Goal: Task Accomplishment & Management: Manage account settings

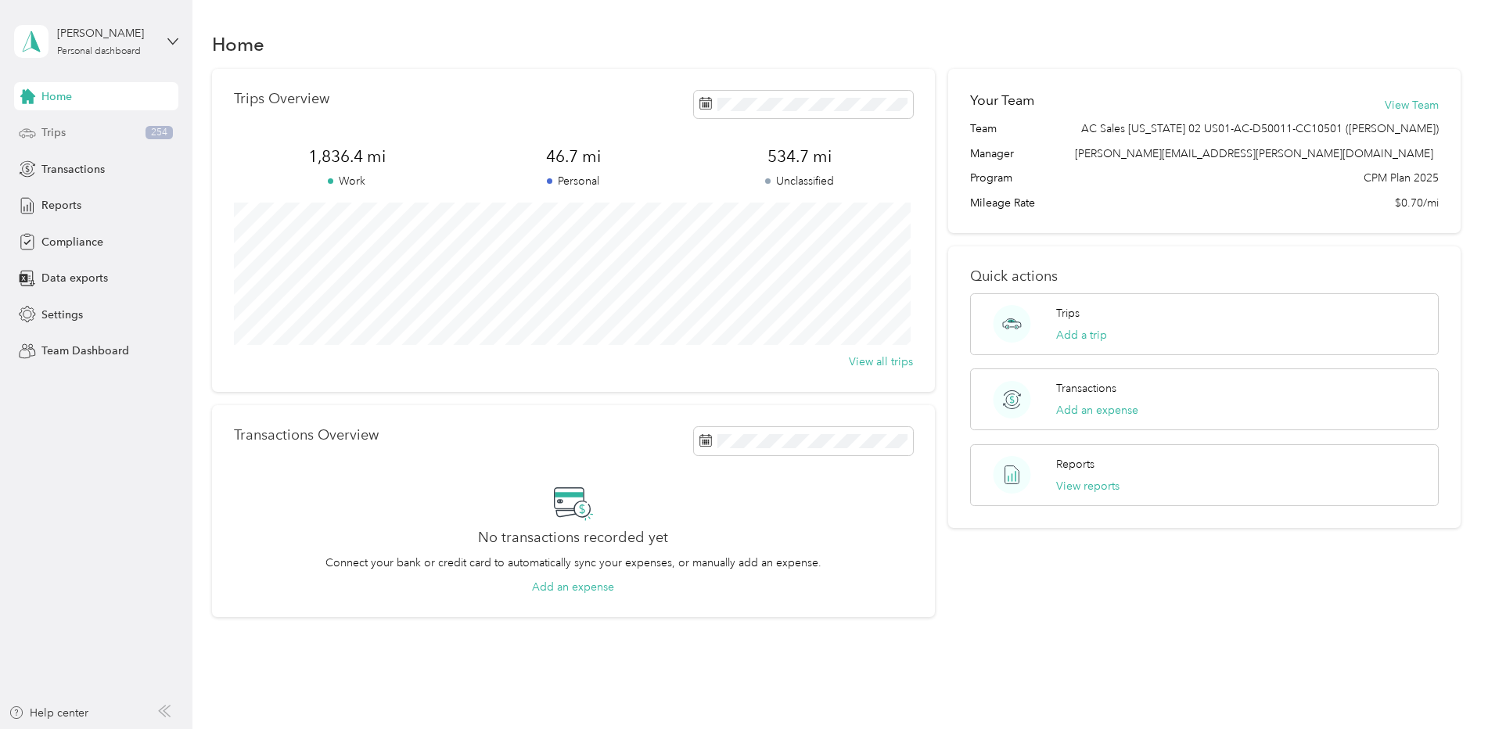
click at [109, 135] on div "Trips 254" at bounding box center [96, 133] width 164 height 28
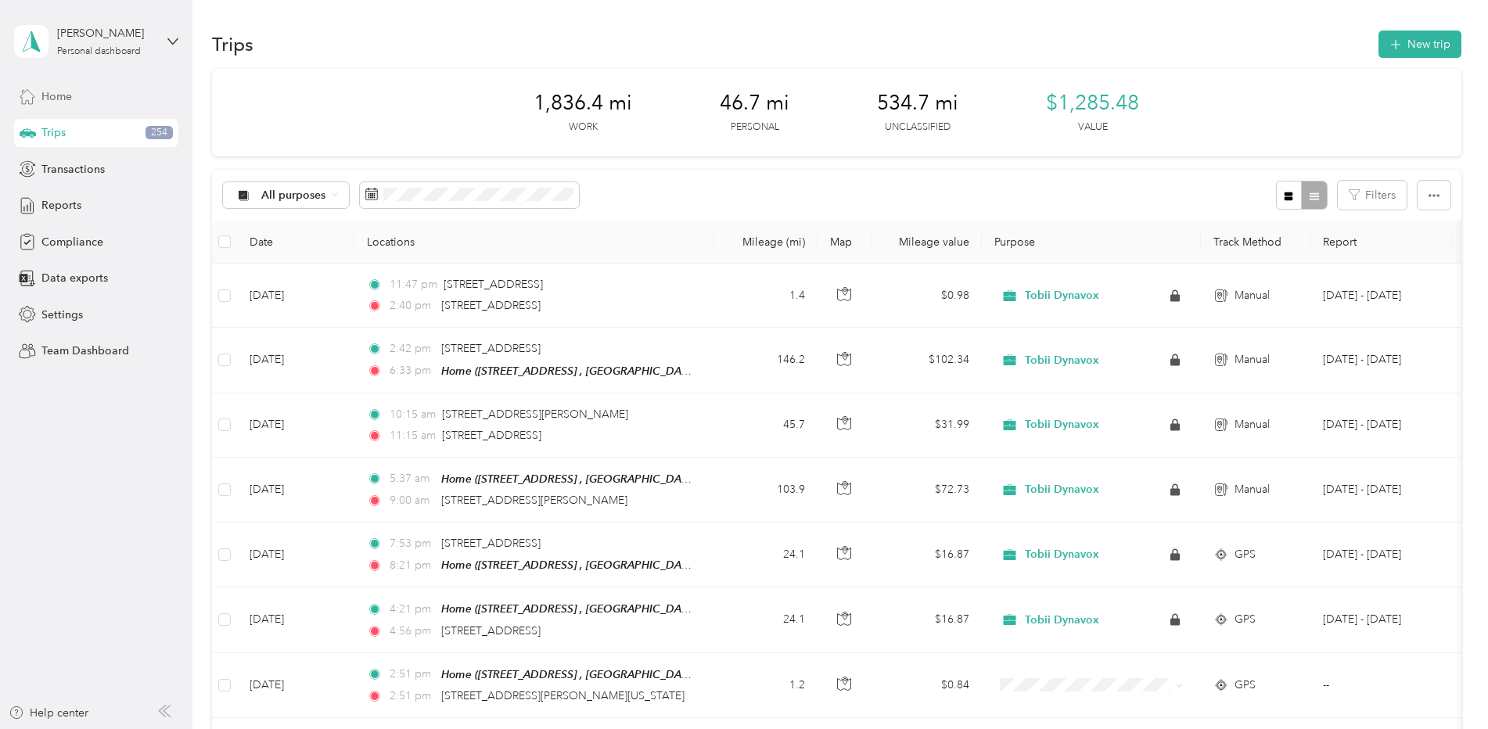
click at [68, 88] on span "Home" at bounding box center [56, 96] width 31 height 16
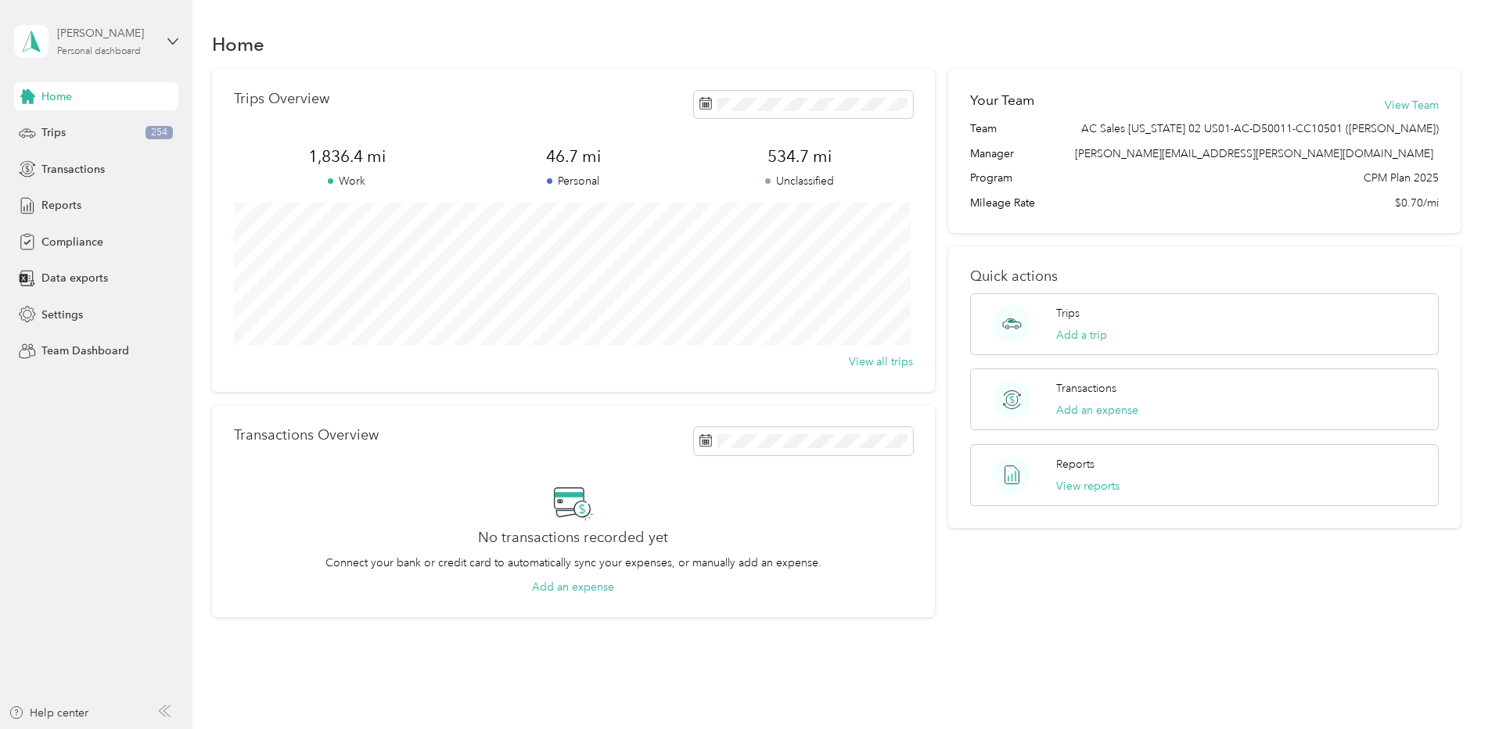
click at [104, 43] on div "[PERSON_NAME] Personal dashboard" at bounding box center [106, 40] width 98 height 31
click at [130, 162] on div "Personal dashboard" at bounding box center [267, 163] width 484 height 27
click at [101, 28] on div "[PERSON_NAME]" at bounding box center [106, 33] width 98 height 16
click at [124, 124] on div "Team dashboard" at bounding box center [267, 127] width 484 height 27
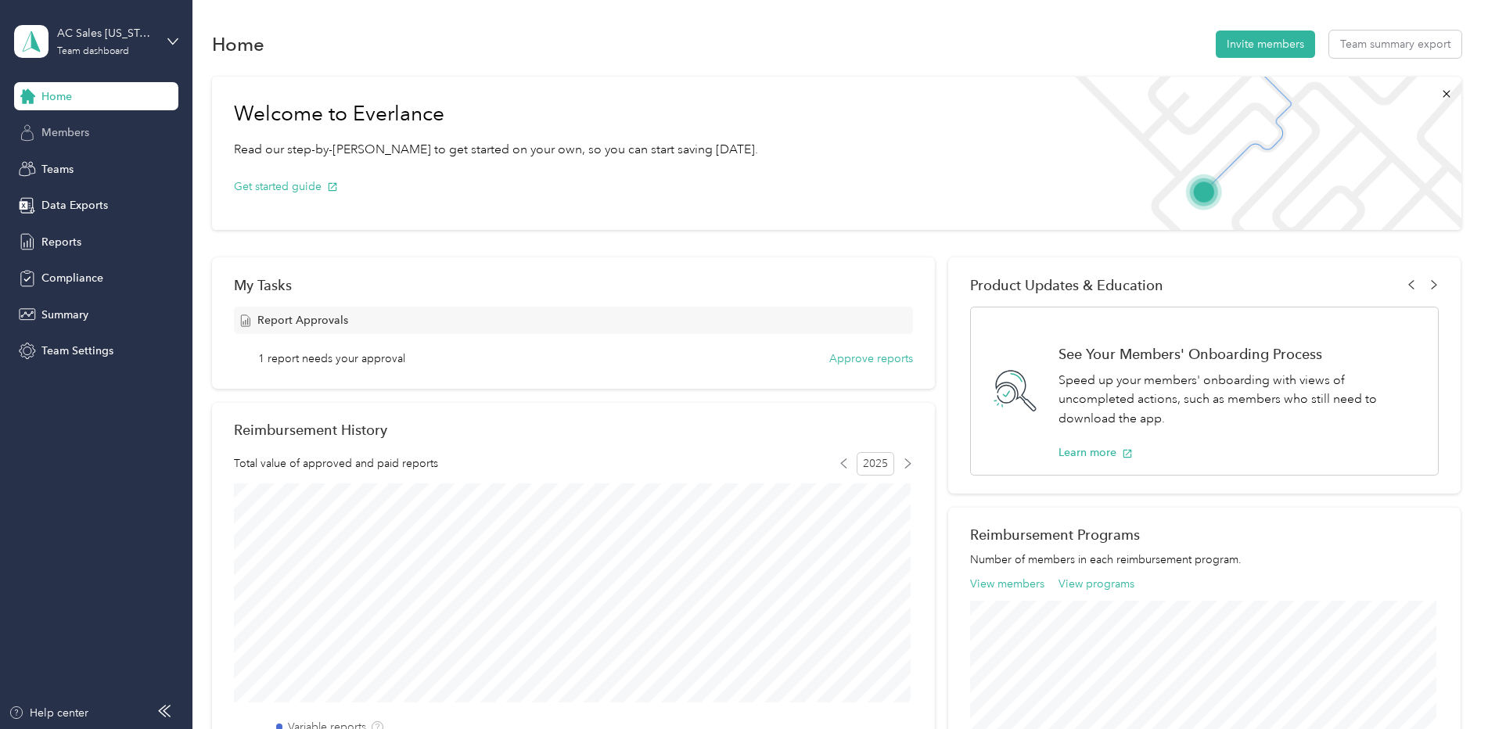
click at [95, 131] on div "Members" at bounding box center [96, 133] width 164 height 28
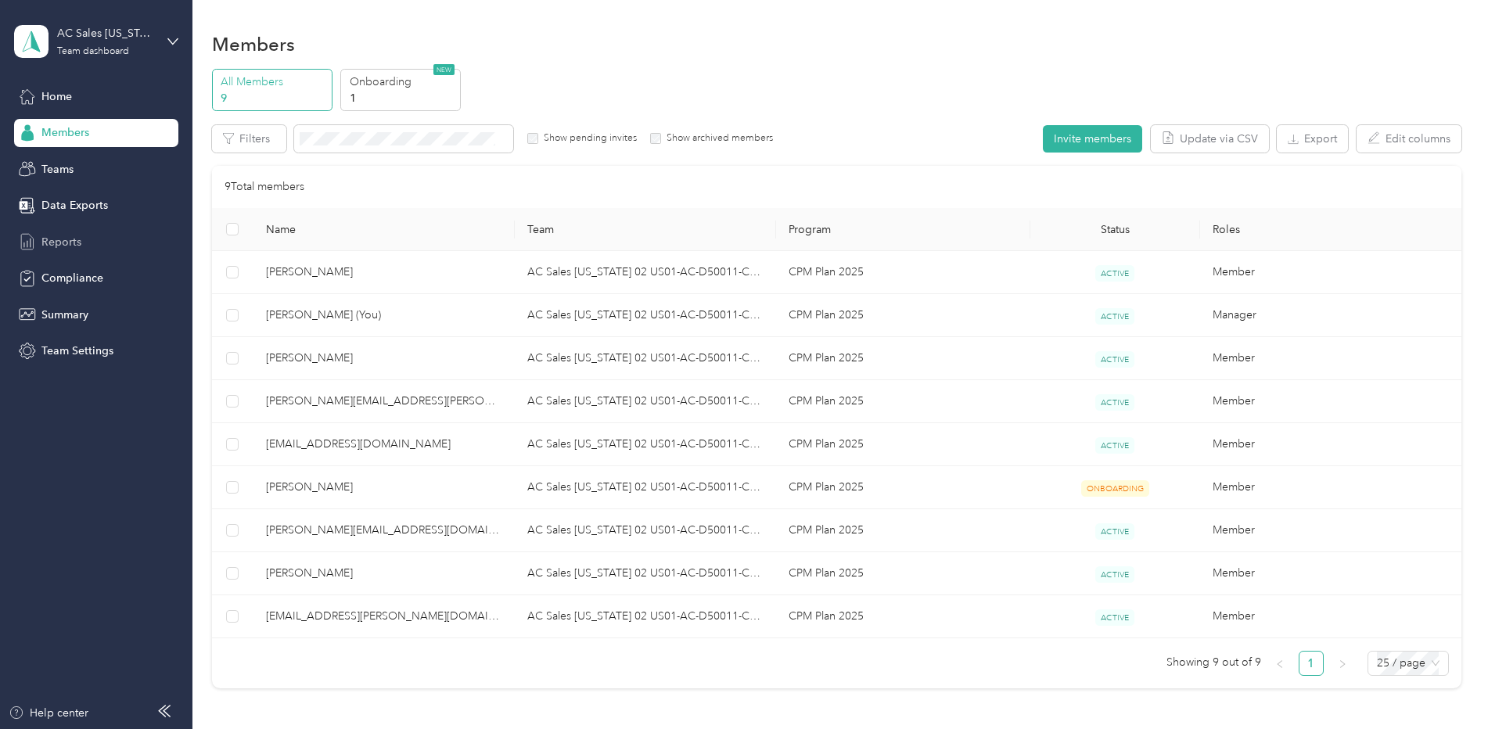
click at [99, 249] on div "Reports" at bounding box center [96, 242] width 164 height 28
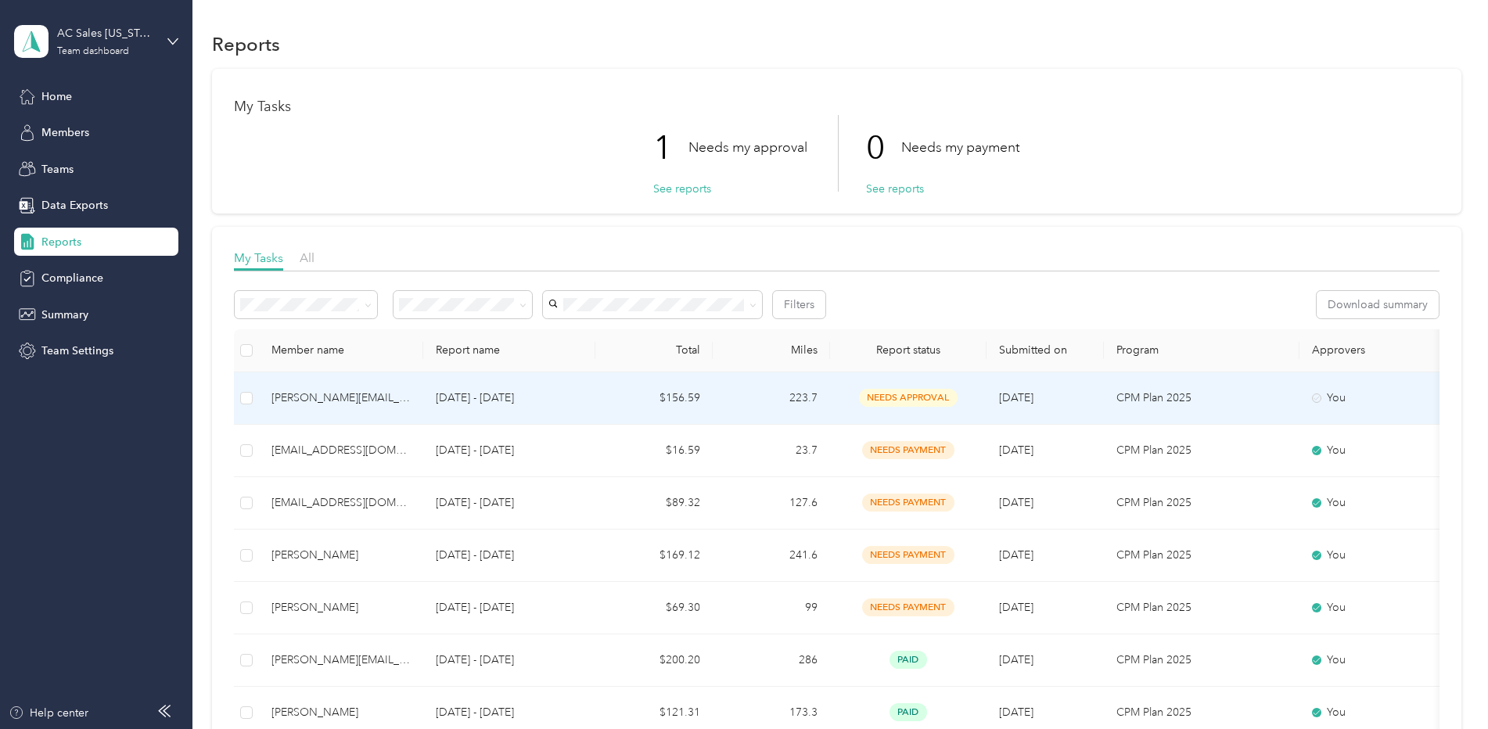
click at [897, 386] on td "needs approval" at bounding box center [908, 398] width 156 height 52
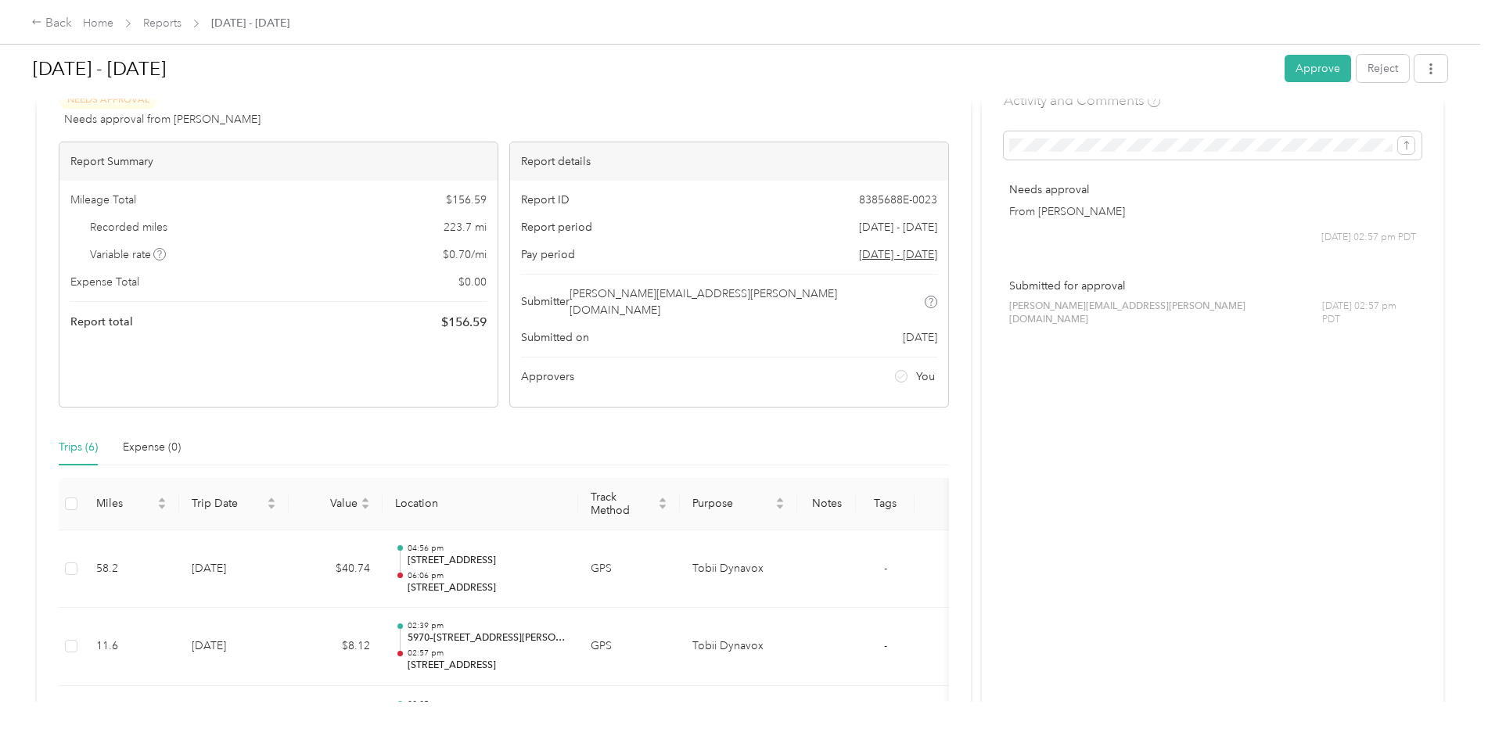
scroll to position [78, 0]
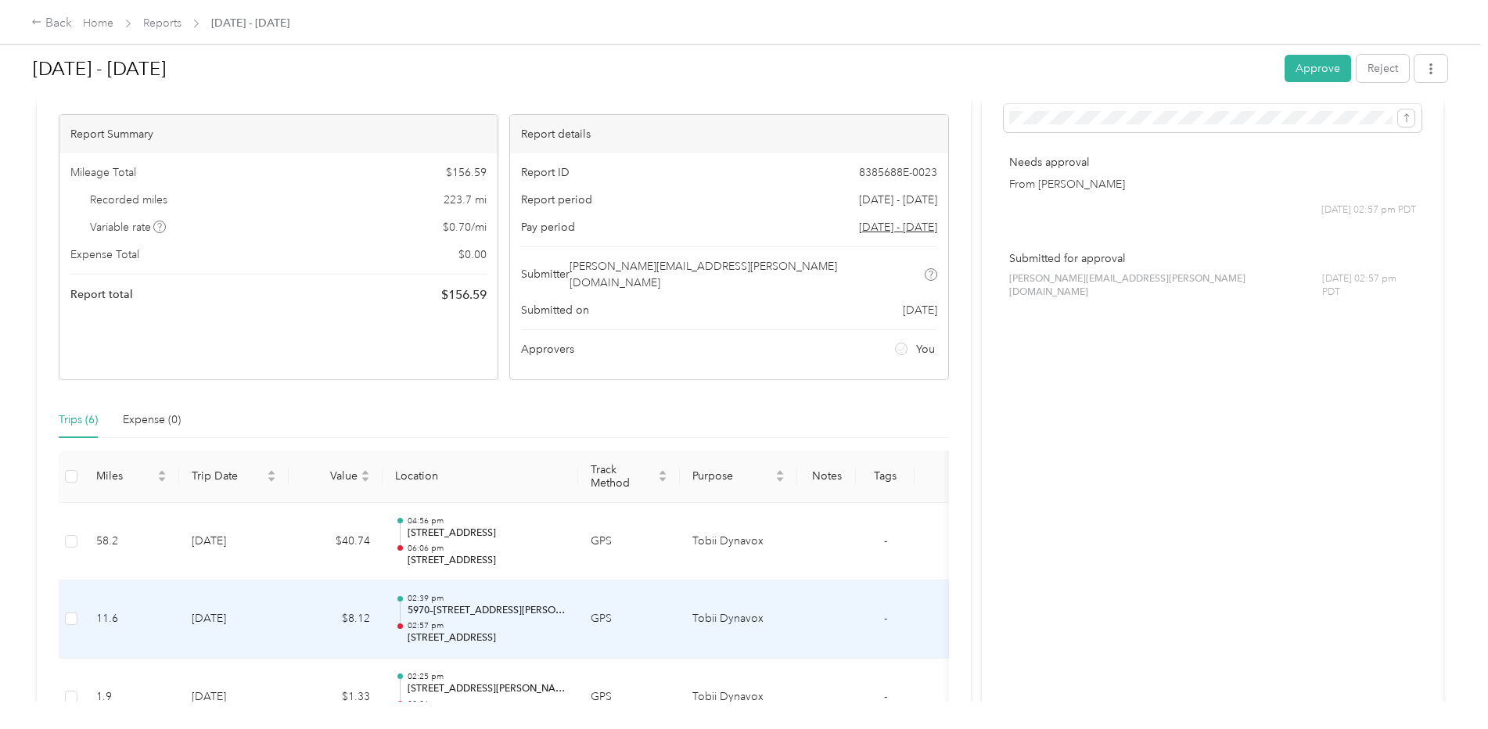
click at [542, 620] on p "02:57 pm" at bounding box center [487, 625] width 158 height 11
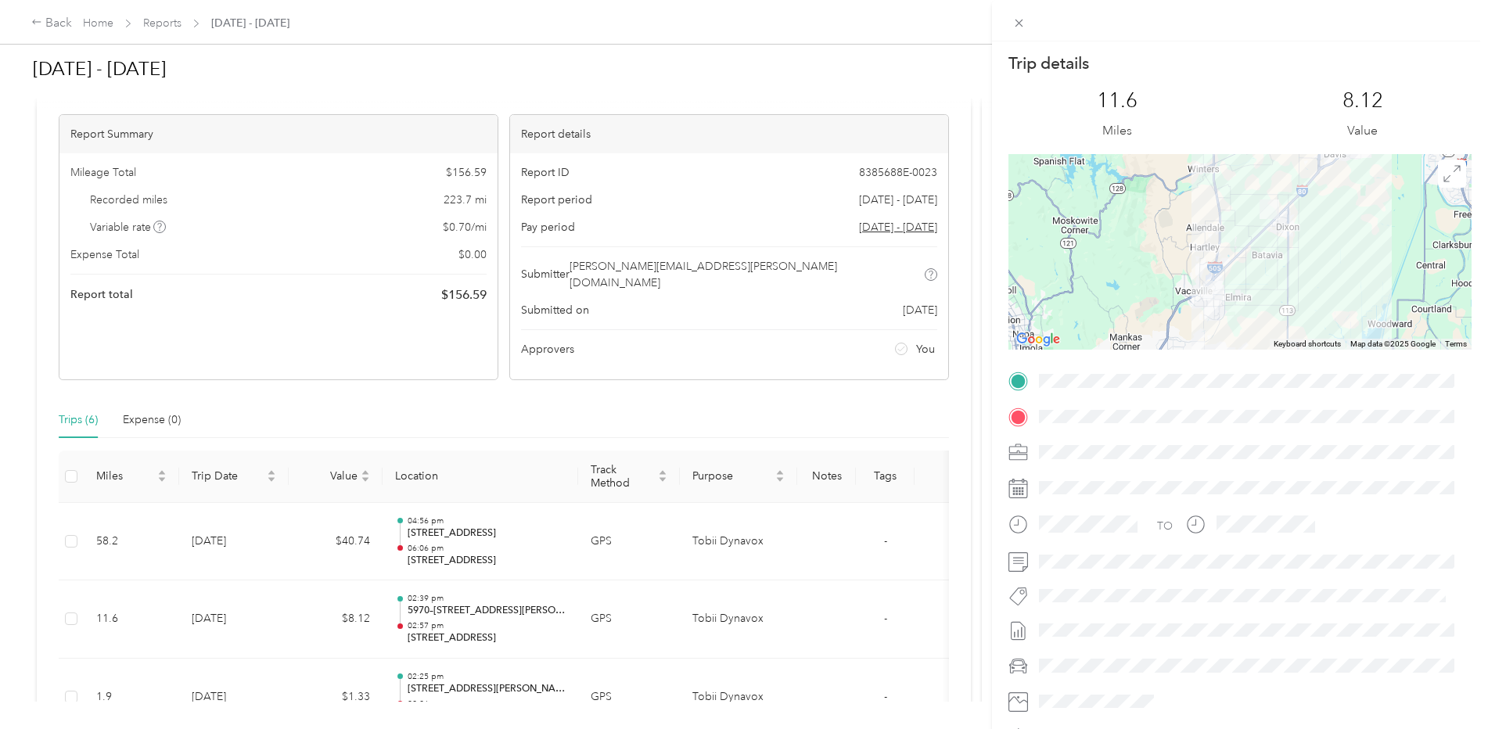
drag, startPoint x: 499, startPoint y: 609, endPoint x: 510, endPoint y: 609, distance: 11.0
click at [501, 609] on div "Trip details This trip cannot be edited because it is either under review, appr…" at bounding box center [744, 364] width 1488 height 729
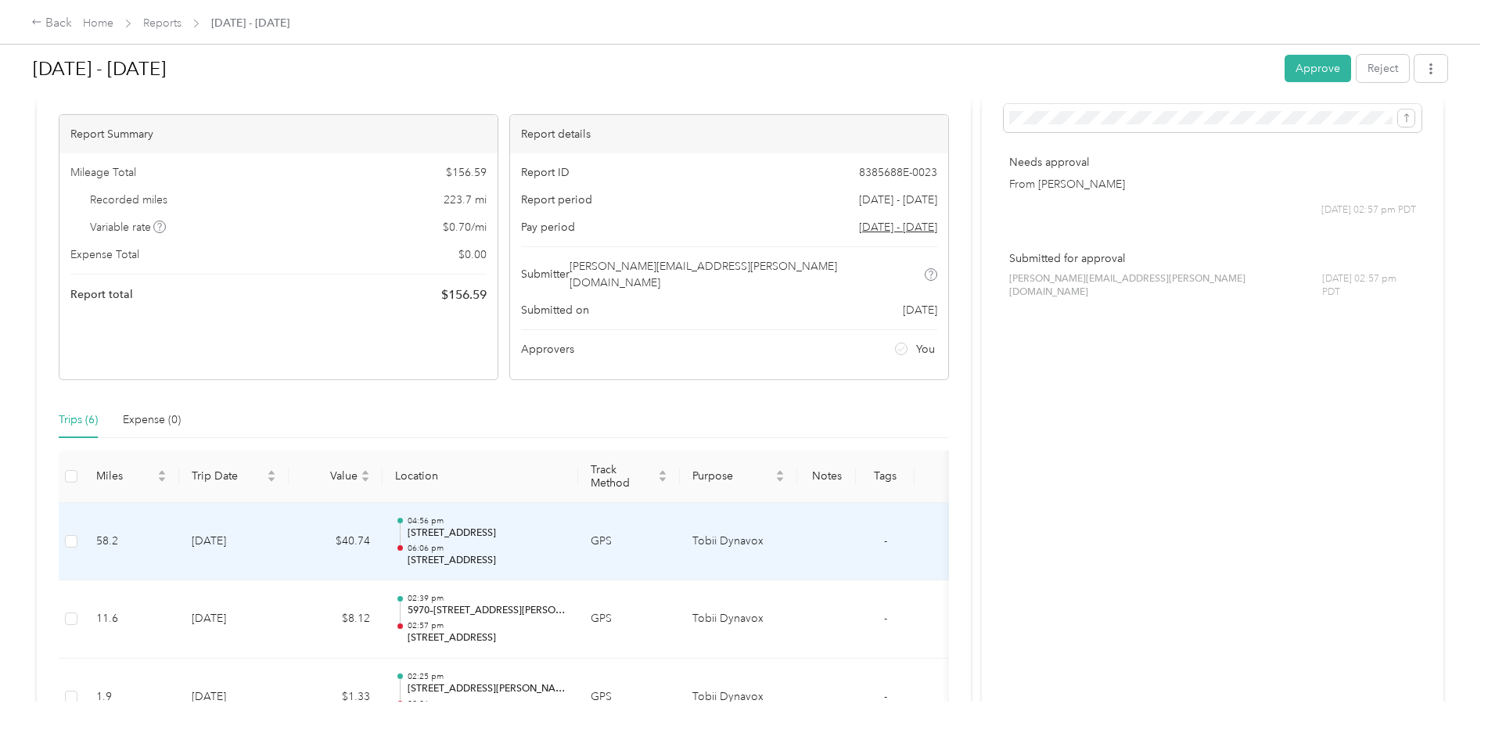
click at [517, 526] on p "[STREET_ADDRESS]" at bounding box center [487, 533] width 158 height 14
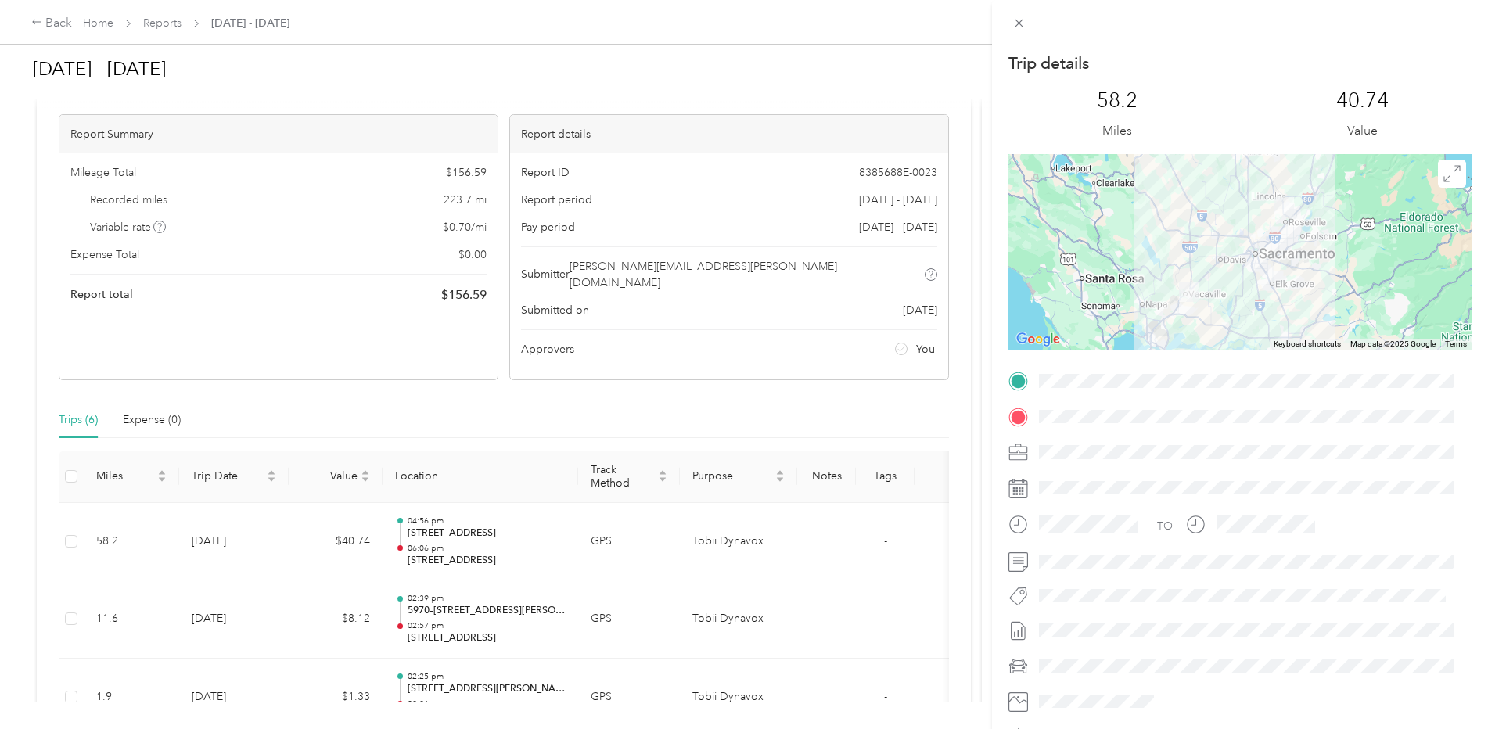
click at [52, 20] on div "Trip details This trip cannot be edited because it is either under review, appr…" at bounding box center [744, 364] width 1488 height 729
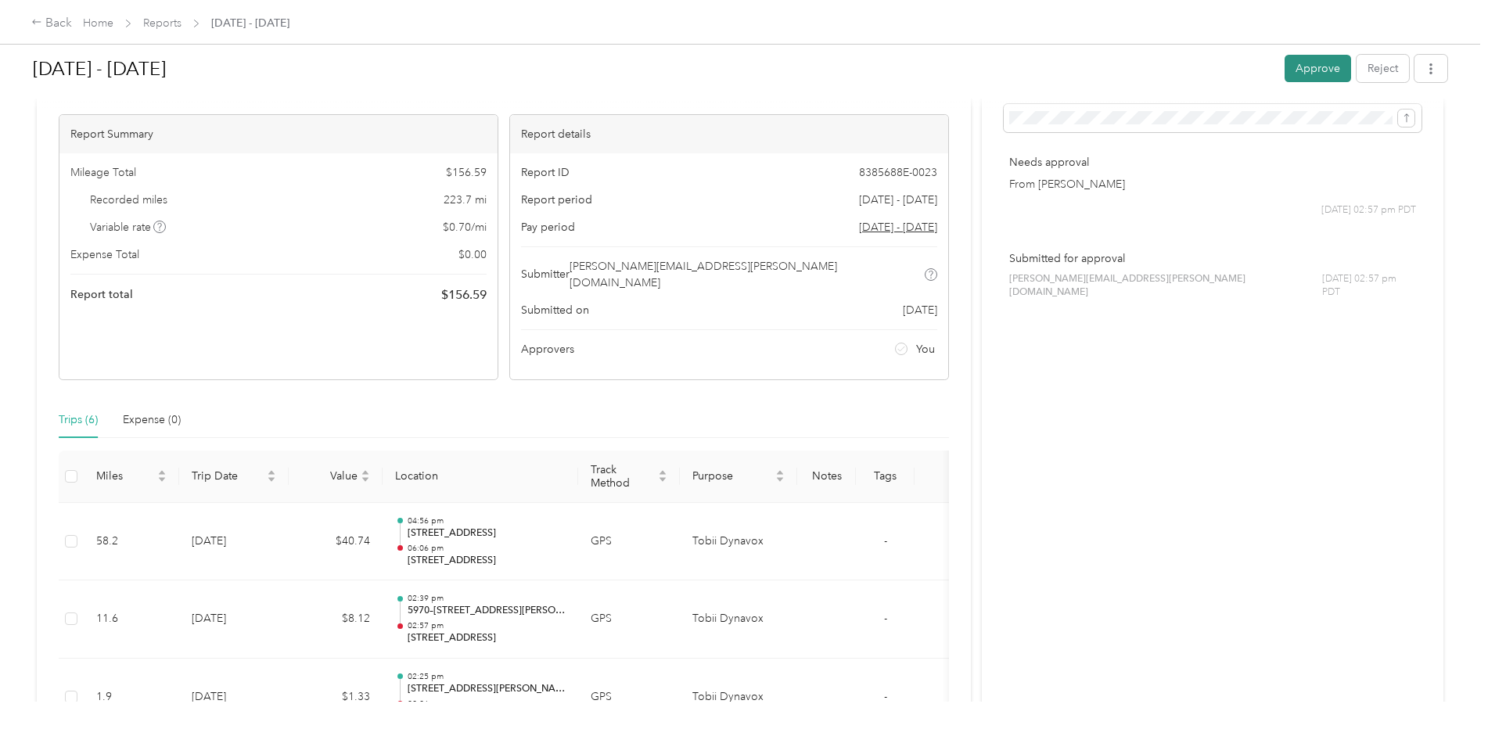
click at [1303, 69] on button "Approve" at bounding box center [1318, 68] width 66 height 27
